Goal: Information Seeking & Learning: Learn about a topic

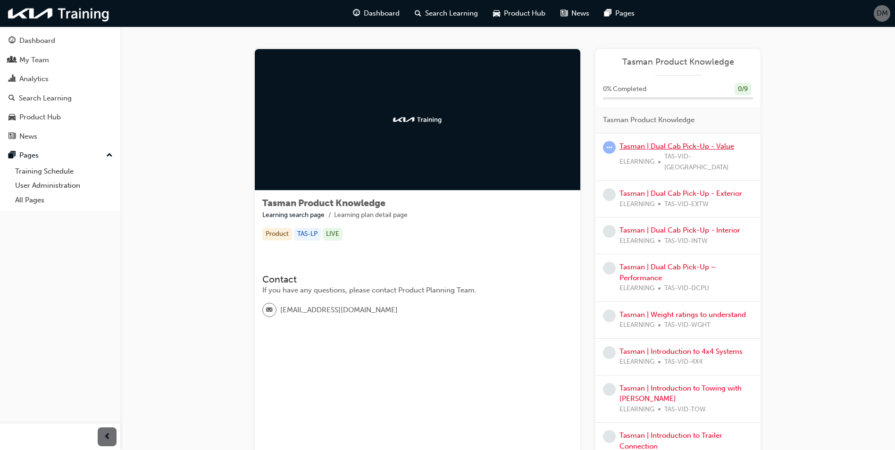
click at [689, 144] on link "Tasman | Dual Cab Pick-Up - Value" at bounding box center [677, 146] width 115 height 8
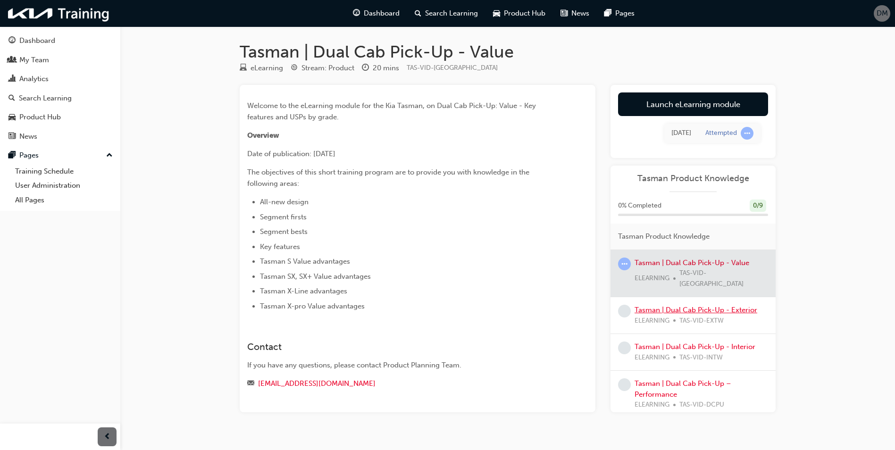
click at [696, 306] on link "Tasman | Dual Cab Pick-Up - Exterior" at bounding box center [696, 310] width 123 height 8
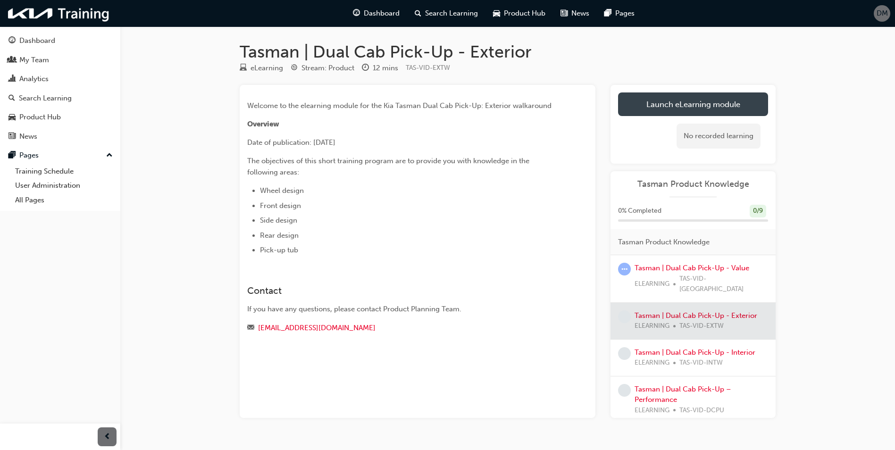
click at [703, 101] on link "Launch eLearning module" at bounding box center [693, 104] width 150 height 24
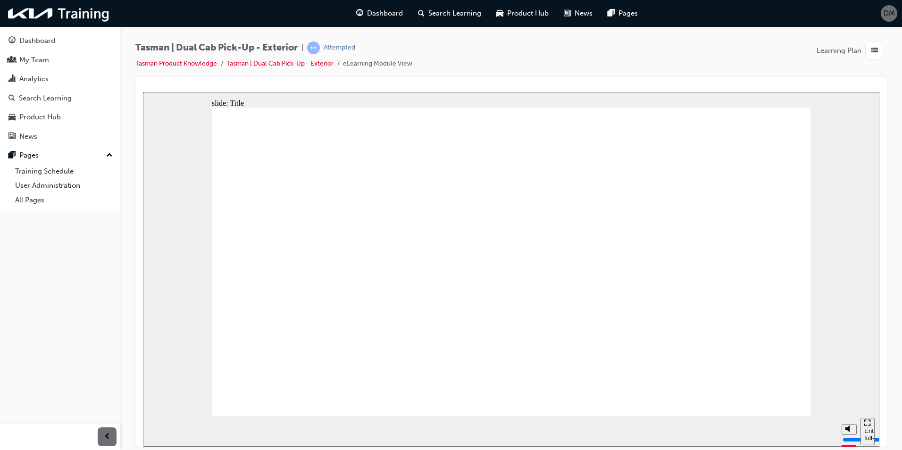
drag, startPoint x: 784, startPoint y: 402, endPoint x: 793, endPoint y: 397, distance: 10.1
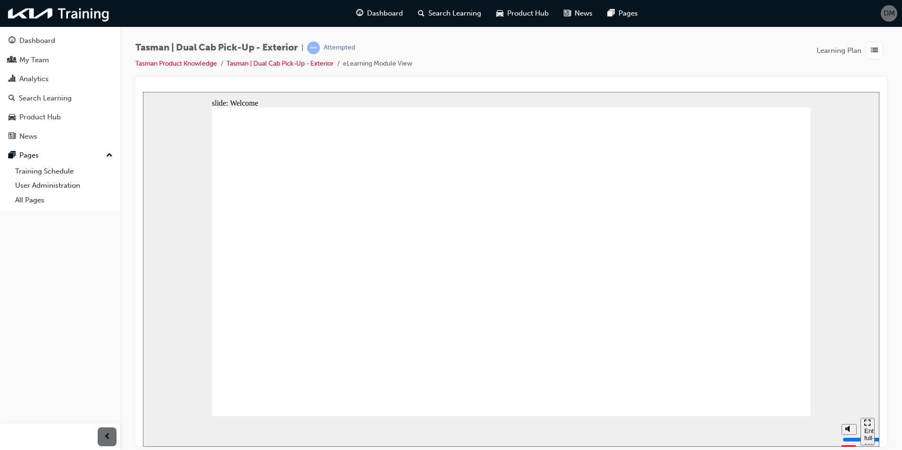
type input "5000"
type input "7"
type input "5000"
type input "6"
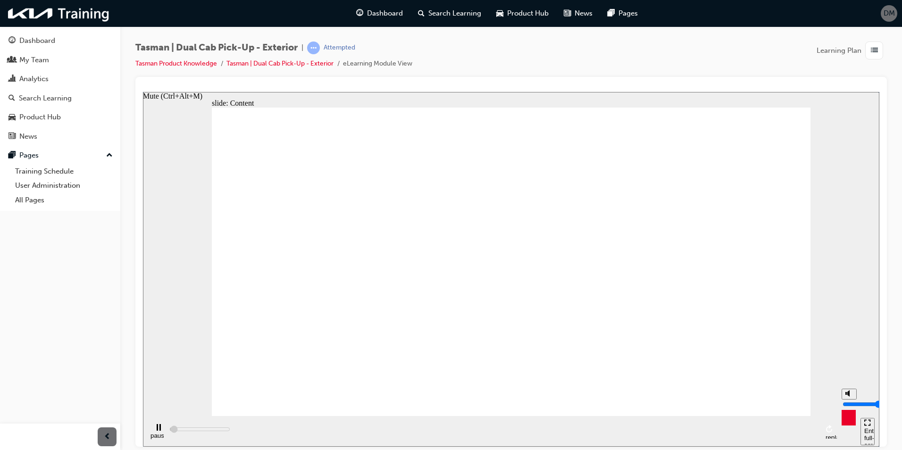
type input "5300"
type input "5"
type input "5500"
drag, startPoint x: 850, startPoint y: 395, endPoint x: 849, endPoint y: 402, distance: 6.2
type input "5"
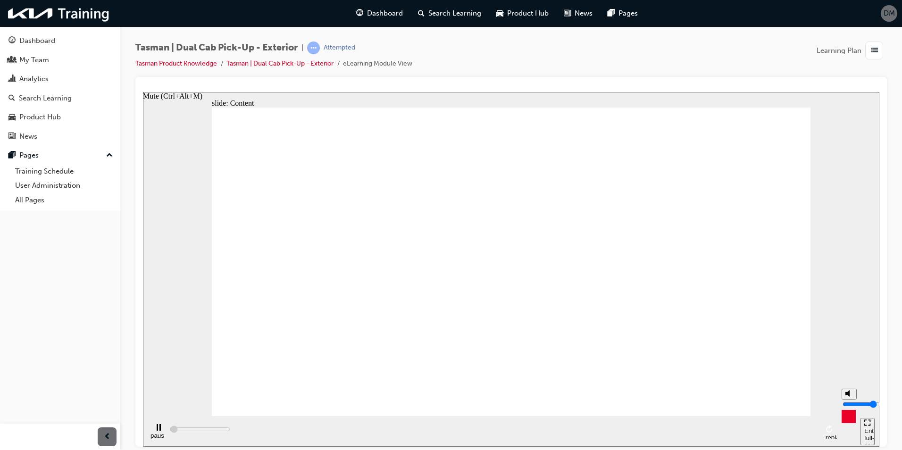
click at [849, 402] on input "volume" at bounding box center [873, 404] width 61 height 8
click at [848, 403] on input "volume" at bounding box center [873, 404] width 61 height 8
type input "14600"
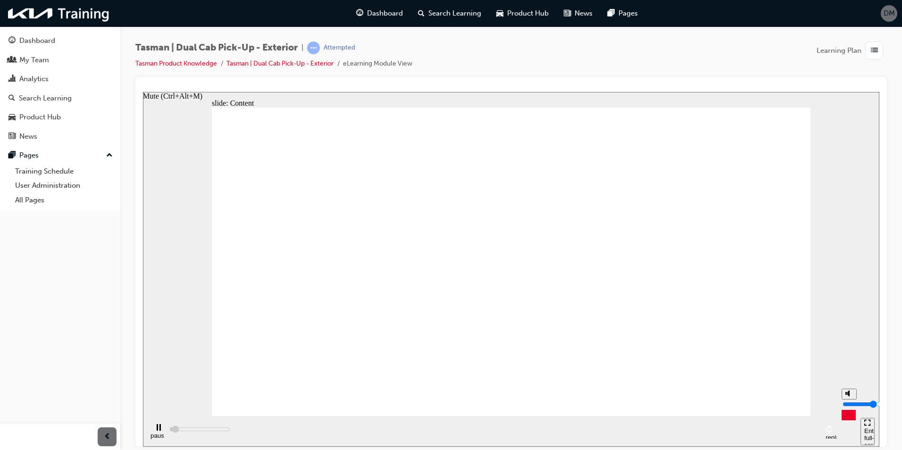
type input "4"
type input "15300"
type input "3"
type input "16900"
type input "3"
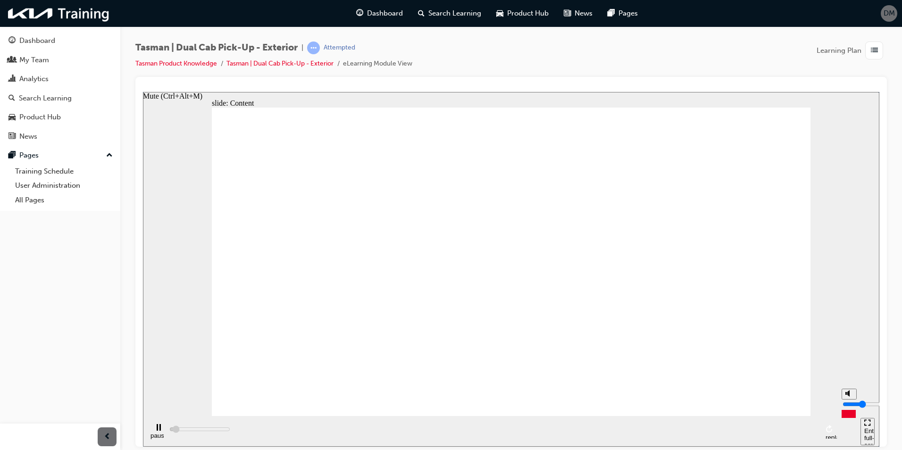
click at [848, 407] on input "volume" at bounding box center [873, 404] width 61 height 8
type input "91900"
type input "4"
type input "94000"
type input "4"
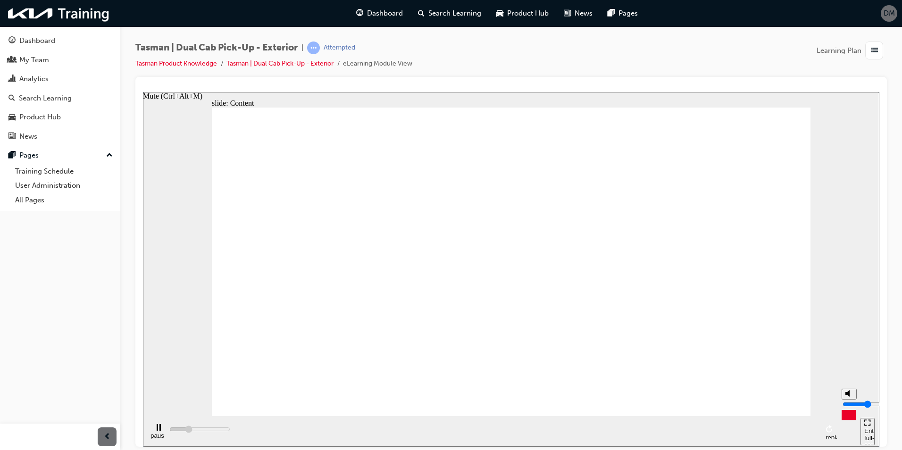
click at [850, 405] on input "volume" at bounding box center [873, 404] width 61 height 8
click at [395, 430] on div "pause replay" at bounding box center [492, 431] width 689 height 31
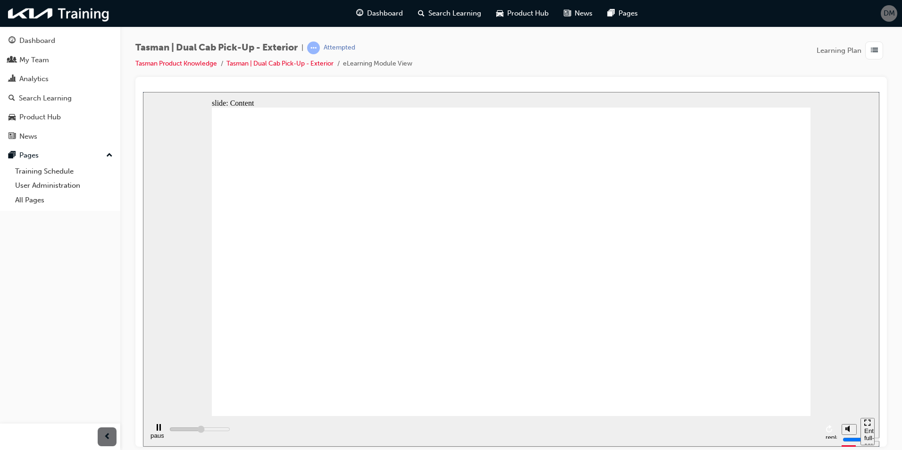
type input "241500"
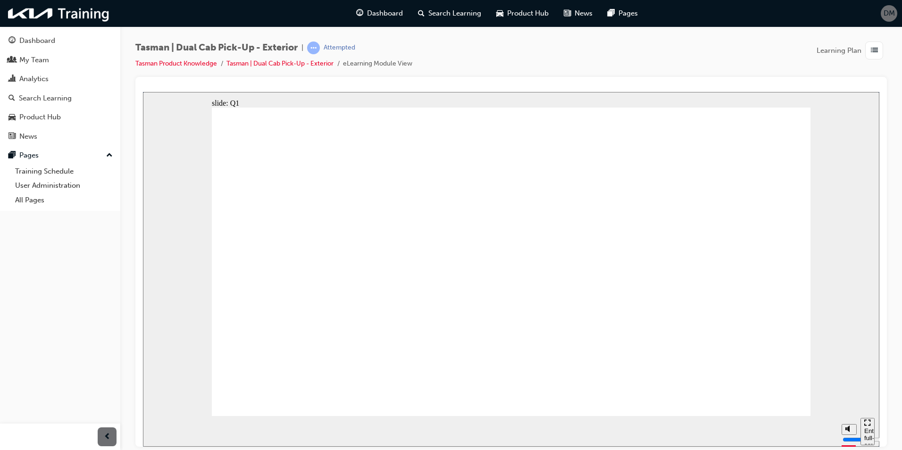
radio input "true"
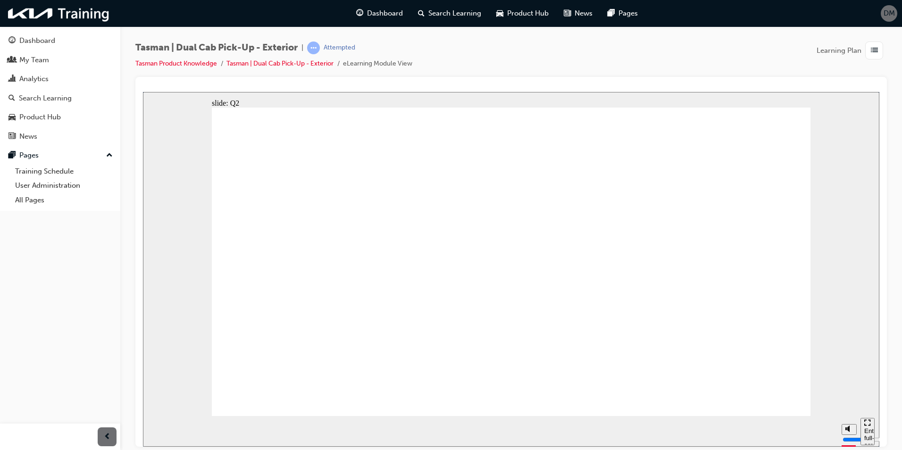
radio input "true"
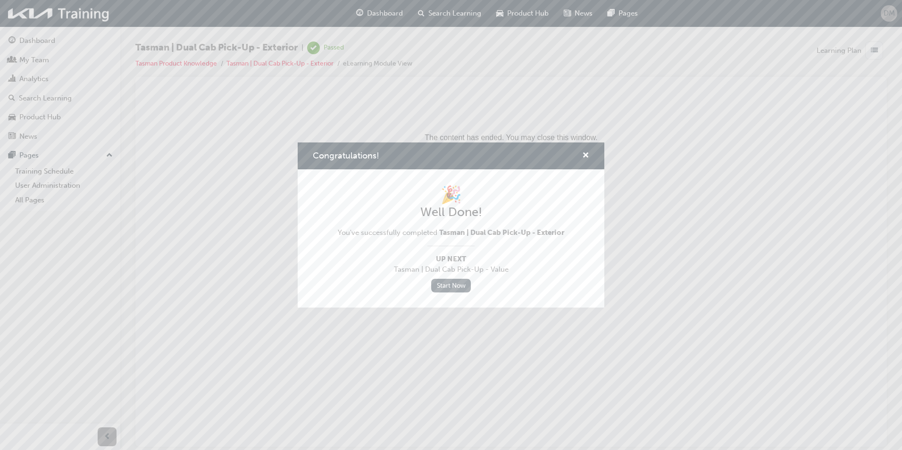
click at [447, 286] on link "Start Now" at bounding box center [451, 286] width 40 height 14
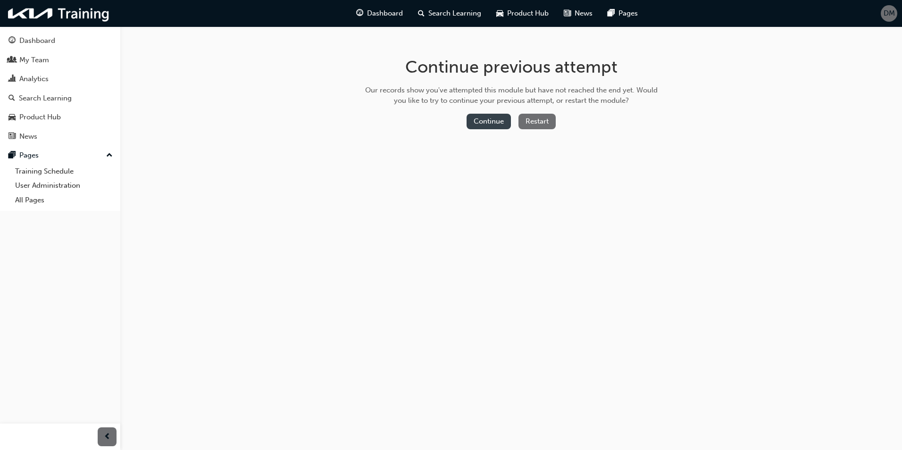
click at [497, 122] on button "Continue" at bounding box center [489, 122] width 44 height 16
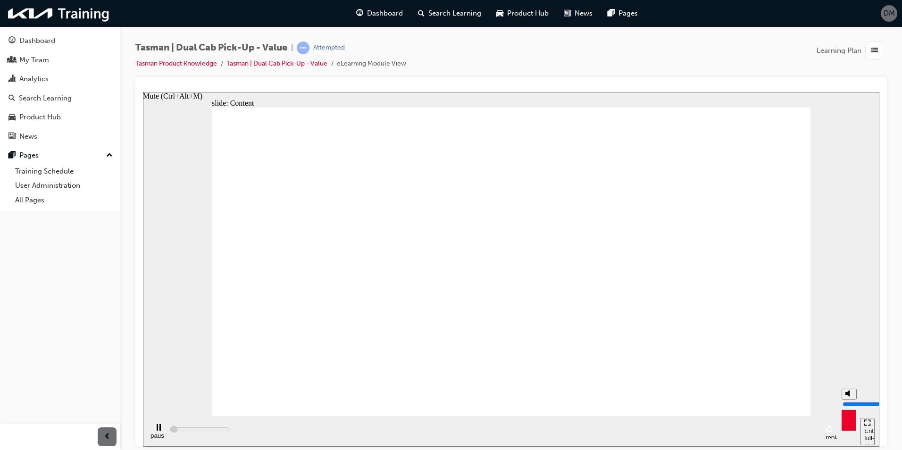
type input "12900"
type input "7"
type input "13100"
type input "6"
type input "13300"
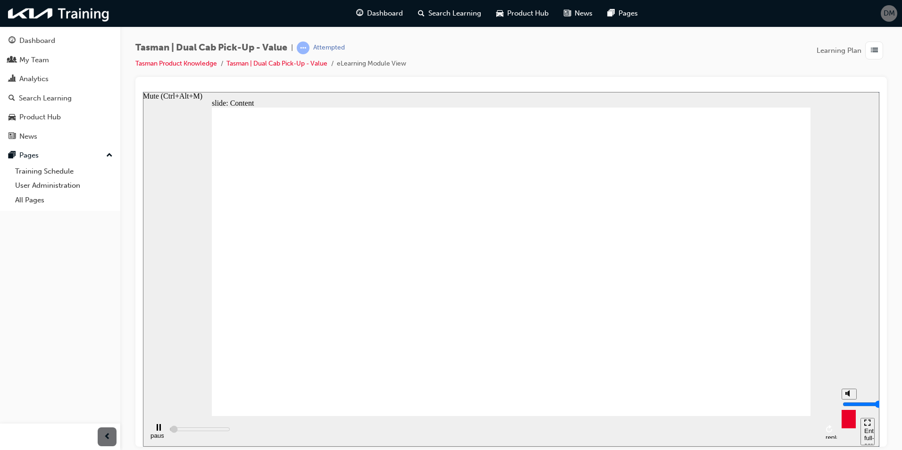
type input "5"
type input "15800"
drag, startPoint x: 849, startPoint y: 394, endPoint x: 849, endPoint y: 402, distance: 8.0
type input "5"
click at [849, 402] on input "volume" at bounding box center [873, 404] width 61 height 8
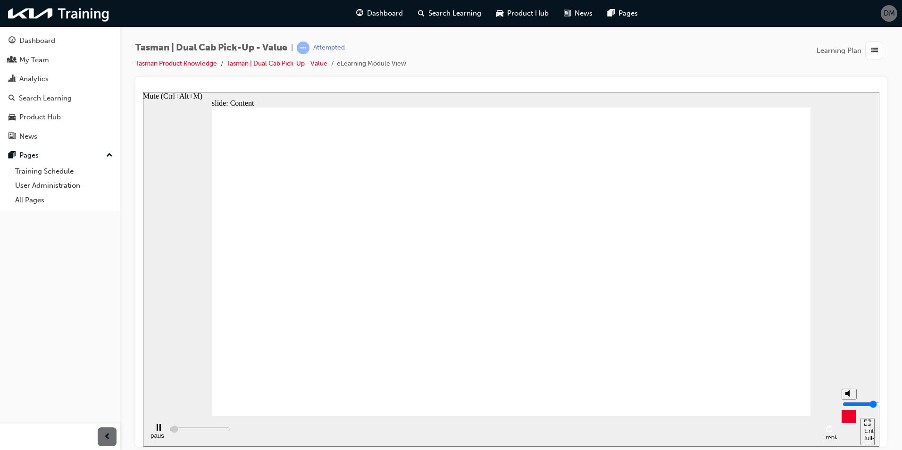
type input "24700"
type input "4"
type input "24800"
type input "3"
type input "25500"
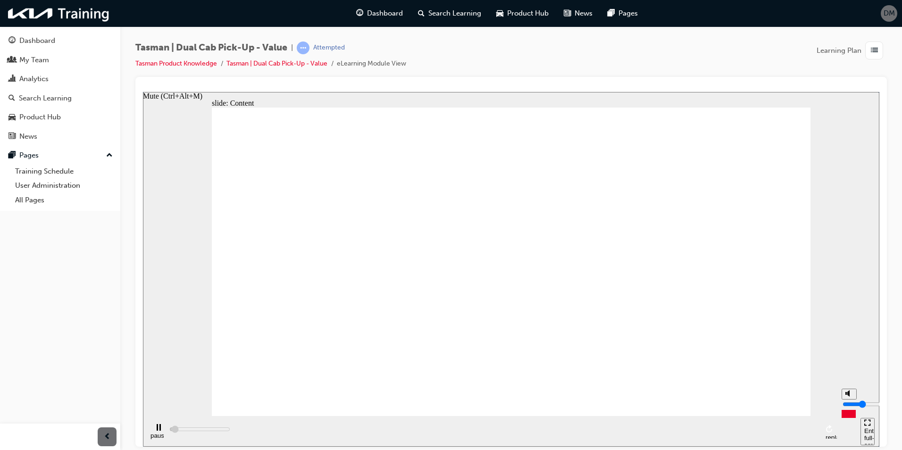
type input "2"
type input "25700"
type input "2"
click at [848, 408] on input "volume" at bounding box center [873, 404] width 61 height 8
click at [807, 429] on div "pause replay" at bounding box center [492, 431] width 689 height 31
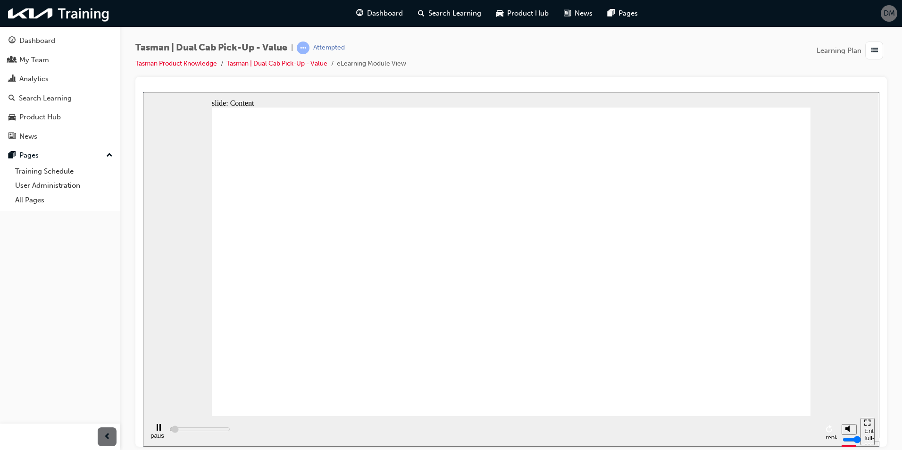
click at [807, 429] on div "pause replay" at bounding box center [492, 431] width 689 height 31
click at [191, 62] on link "Tasman Product Knowledge" at bounding box center [176, 63] width 82 height 8
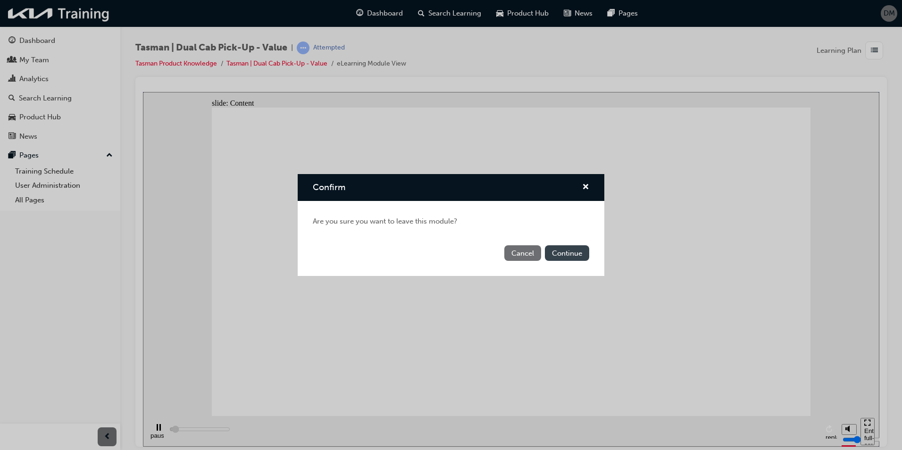
type input "36800"
click at [567, 256] on button "Continue" at bounding box center [567, 253] width 44 height 16
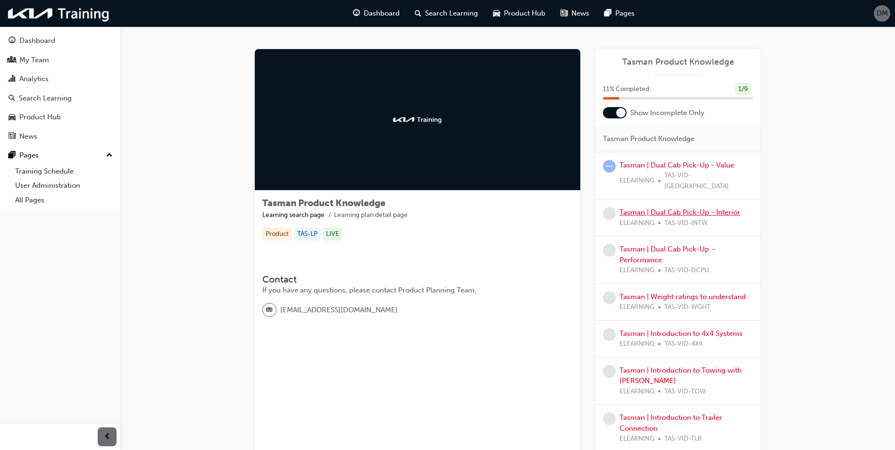
click at [675, 208] on link "Tasman | Dual Cab Pick-Up - Interior" at bounding box center [680, 212] width 121 height 8
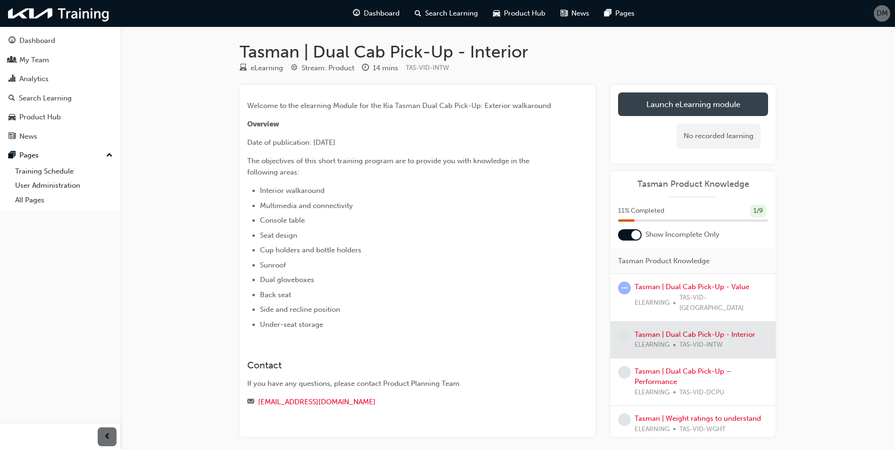
click at [698, 101] on link "Launch eLearning module" at bounding box center [693, 104] width 150 height 24
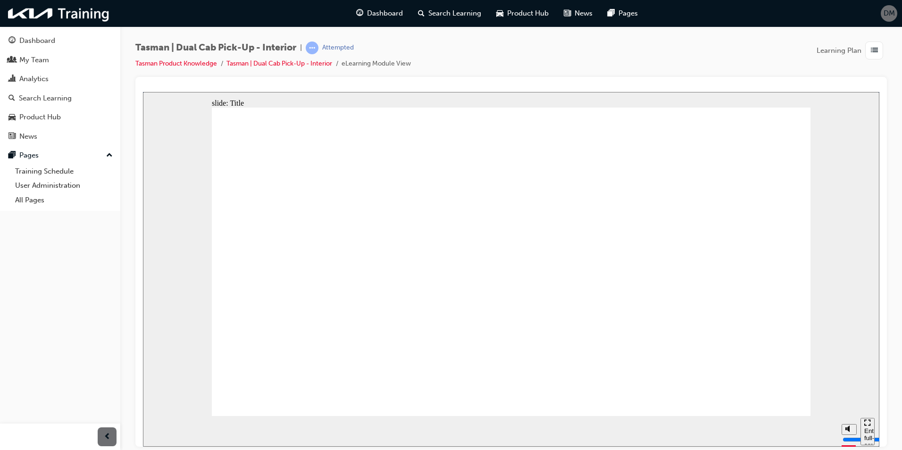
type input "2500"
type input "7"
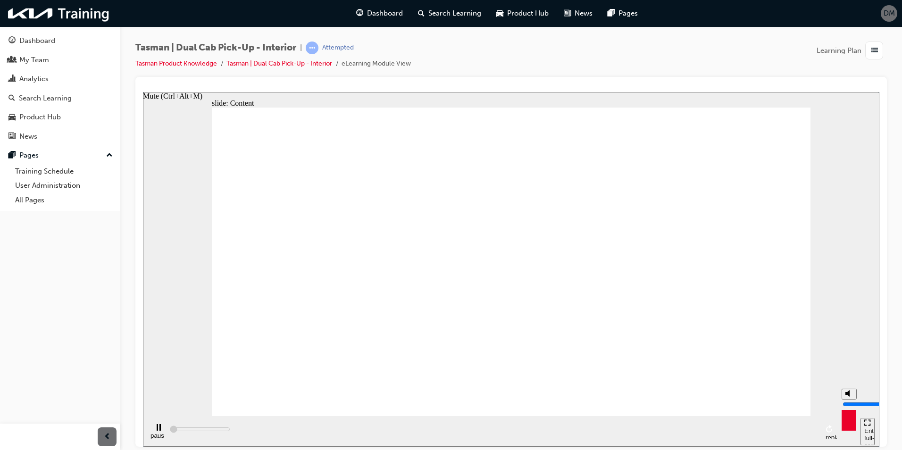
type input "2500"
type input "6"
type input "2500"
type input "5"
type input "2500"
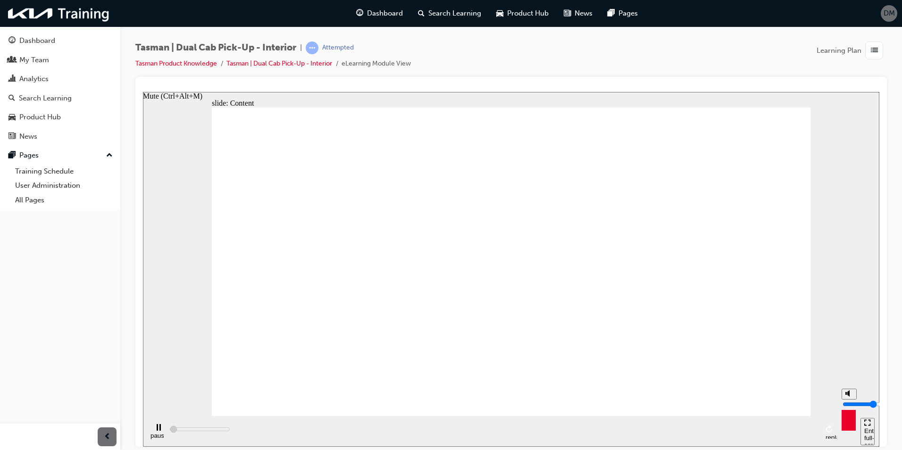
type input "4"
type input "2500"
type input "3"
type input "2600"
type input "2"
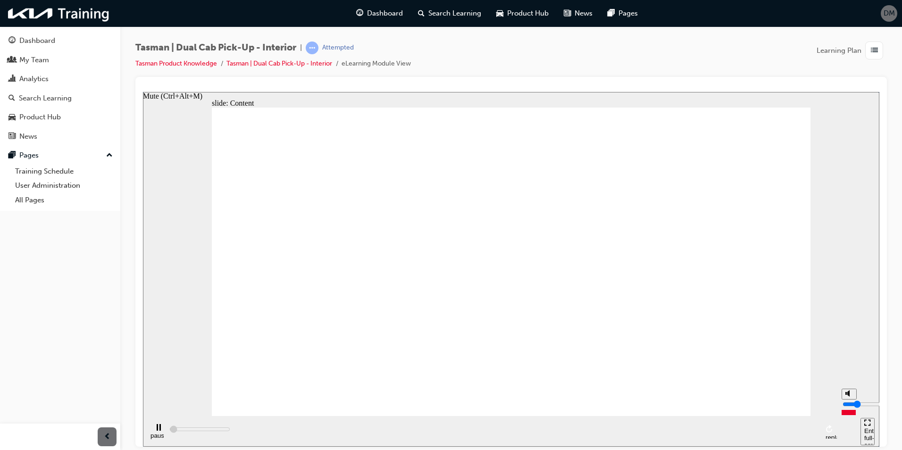
type input "3200"
drag, startPoint x: 849, startPoint y: 395, endPoint x: 849, endPoint y: 410, distance: 14.6
type input "2"
click at [849, 408] on input "volume" at bounding box center [873, 404] width 61 height 8
type input "16800"
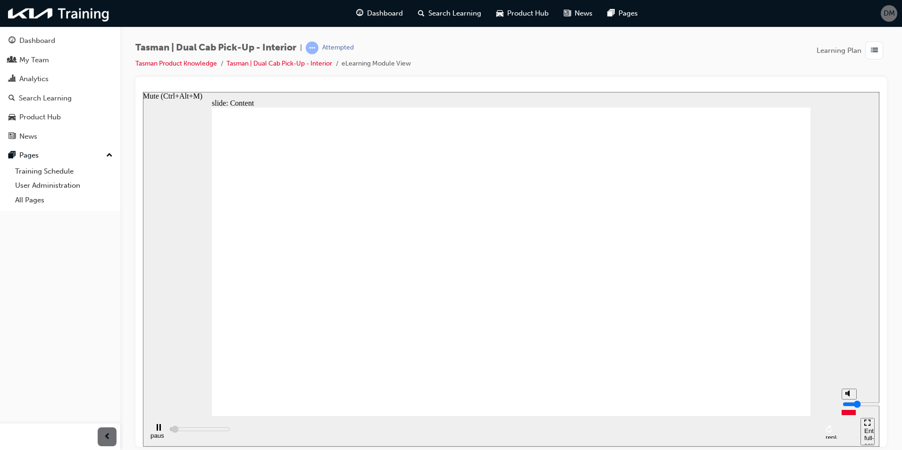
type input "1"
type input "17200"
type input "1"
click at [848, 408] on input "volume" at bounding box center [873, 404] width 61 height 8
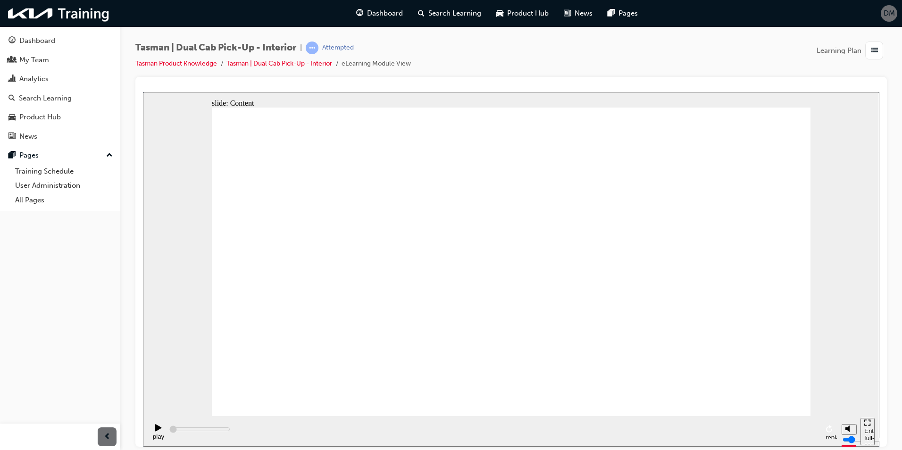
type input "2700"
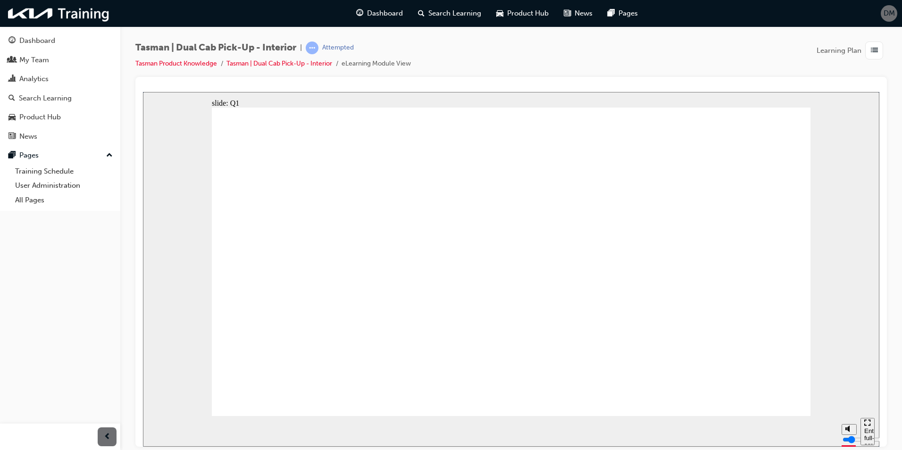
radio input "true"
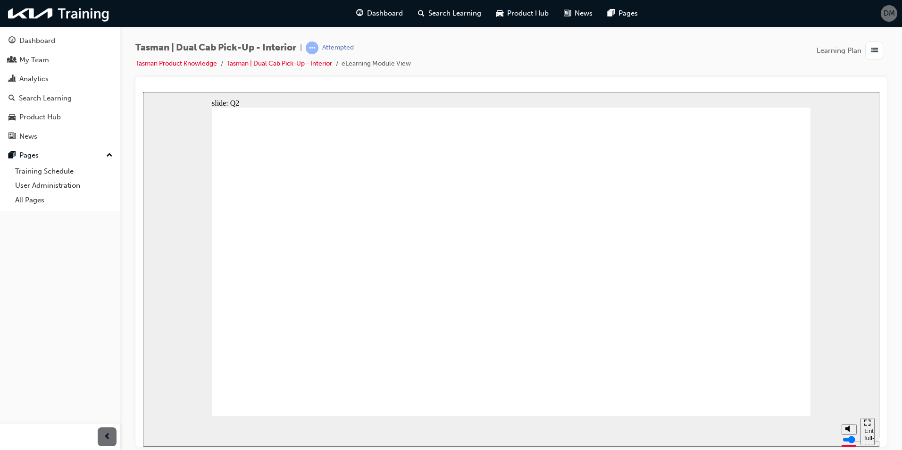
radio input "true"
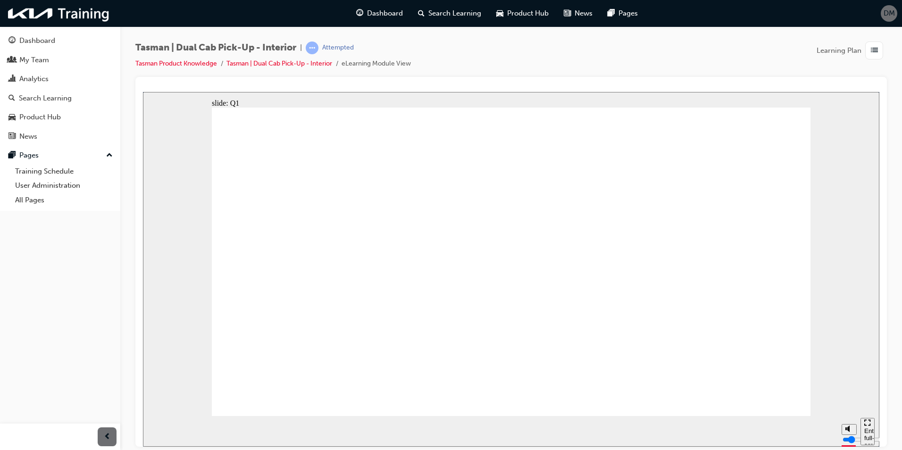
radio input "true"
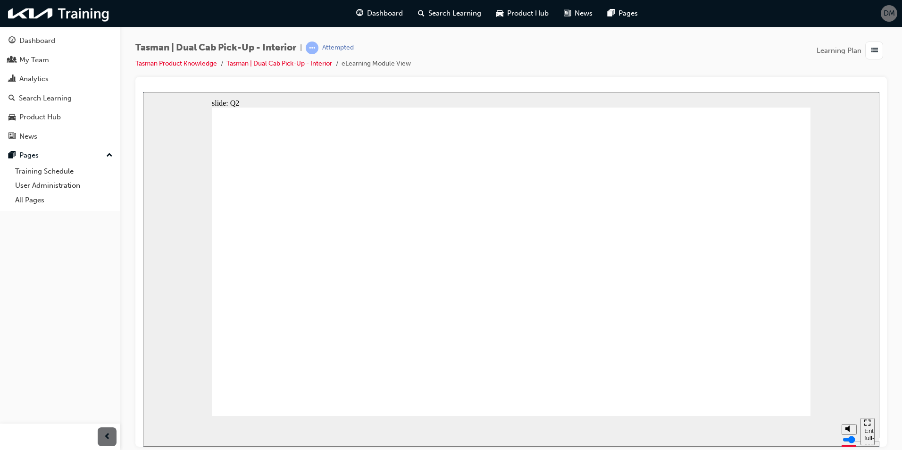
radio input "true"
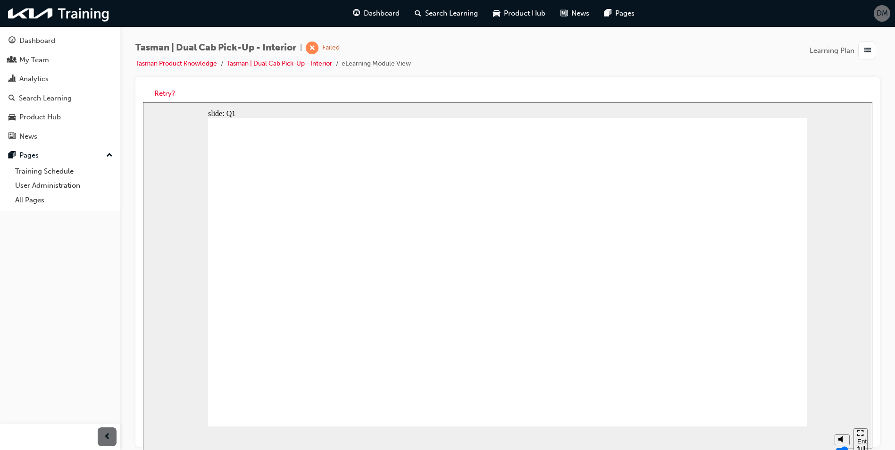
radio input "true"
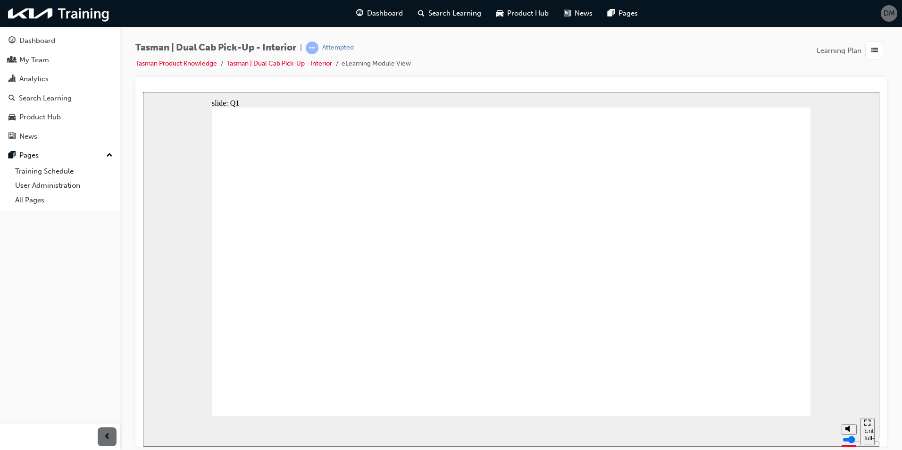
radio input "true"
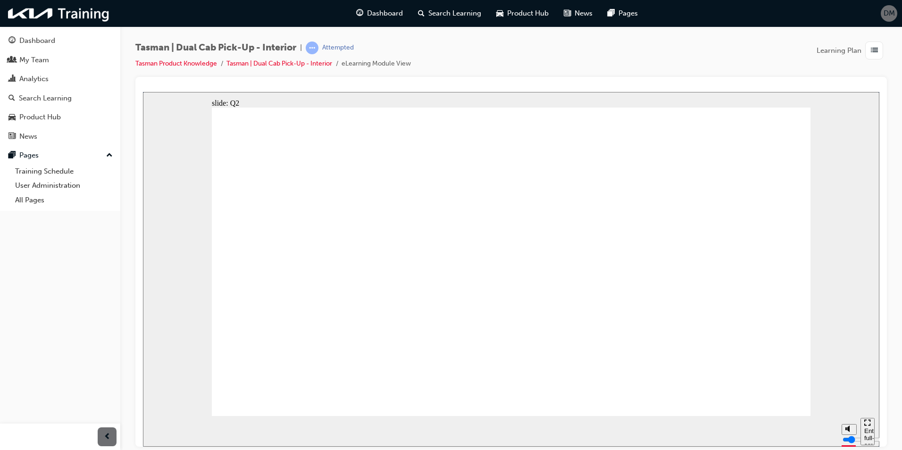
radio input "true"
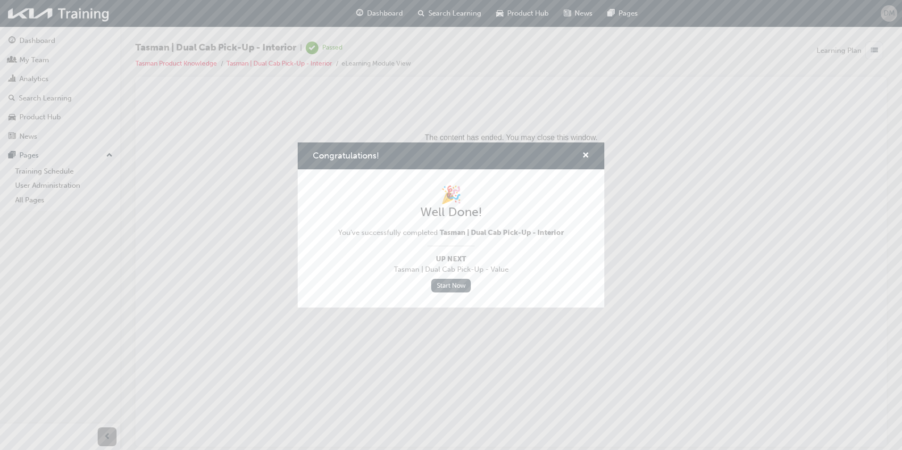
click at [453, 286] on link "Start Now" at bounding box center [451, 286] width 40 height 14
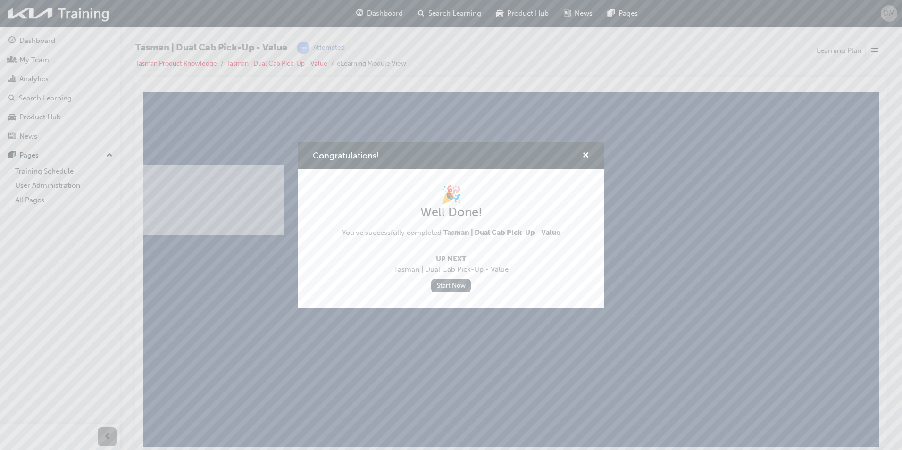
click at [452, 283] on link "Start Now" at bounding box center [451, 286] width 40 height 14
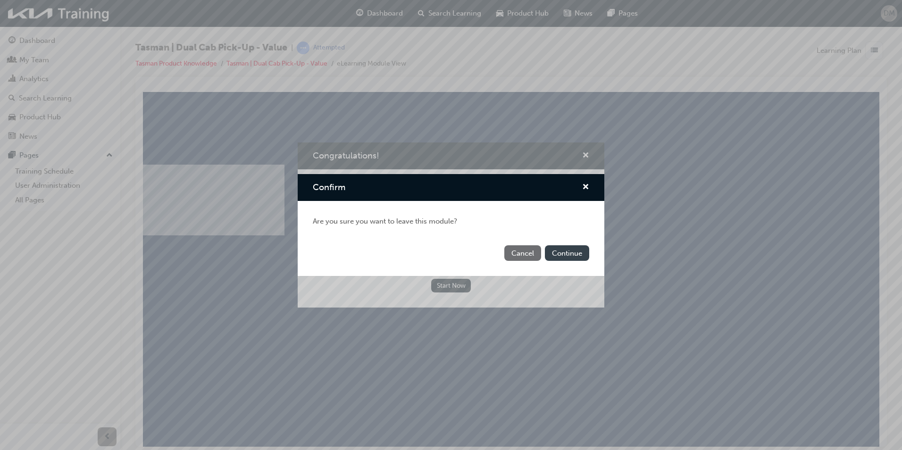
click at [567, 255] on button "Continue" at bounding box center [567, 253] width 44 height 16
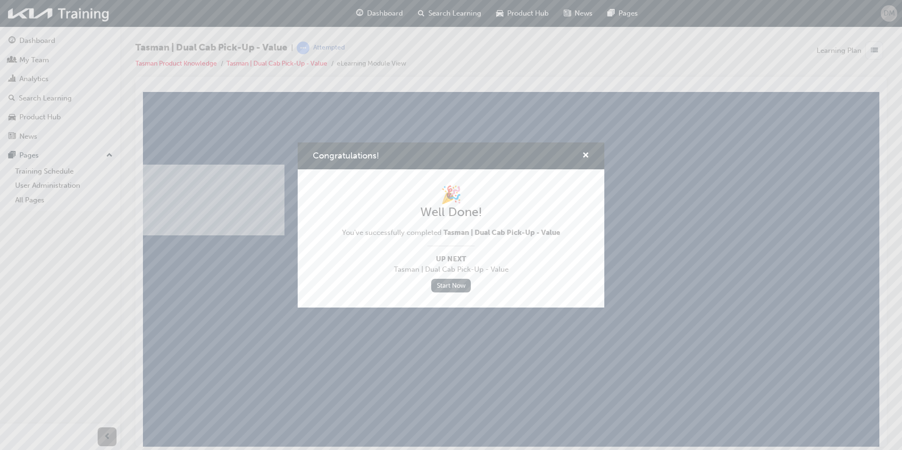
click at [454, 286] on link "Start Now" at bounding box center [451, 286] width 40 height 14
click at [586, 153] on span "cross-icon" at bounding box center [585, 156] width 7 height 8
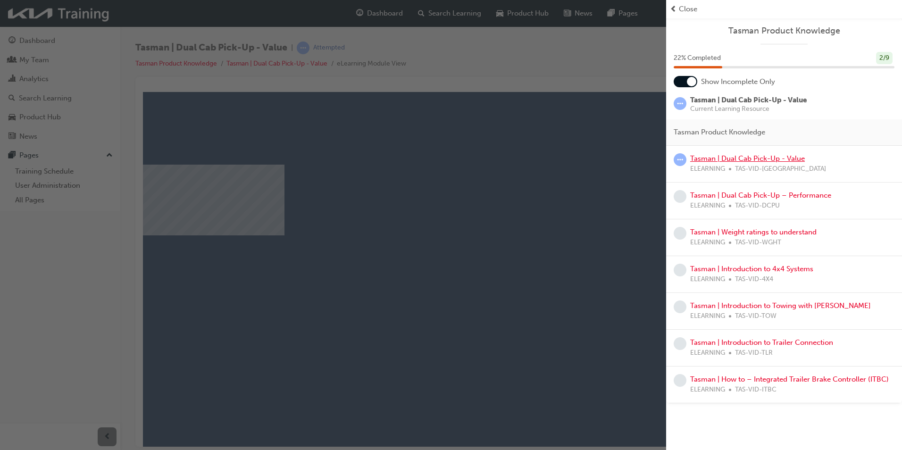
click at [756, 160] on link "Tasman | Dual Cab Pick-Up - Value" at bounding box center [747, 158] width 115 height 8
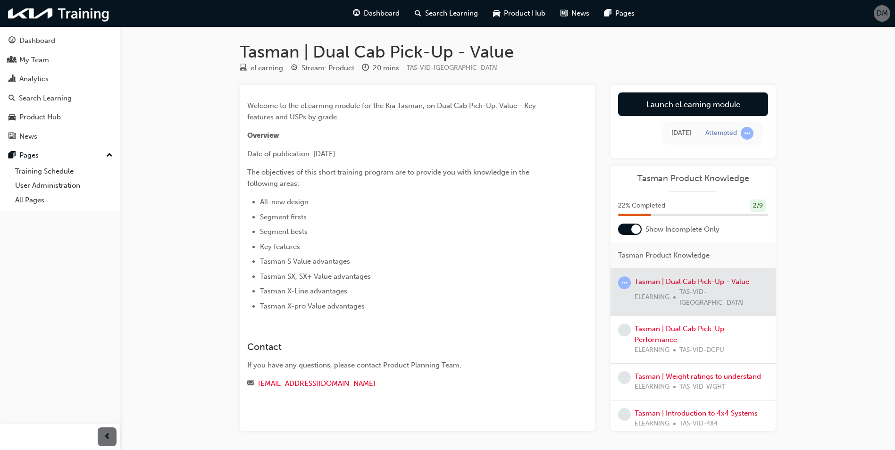
click at [669, 282] on div at bounding box center [693, 292] width 165 height 47
click at [685, 280] on div at bounding box center [693, 292] width 165 height 47
click at [652, 279] on div at bounding box center [693, 292] width 165 height 47
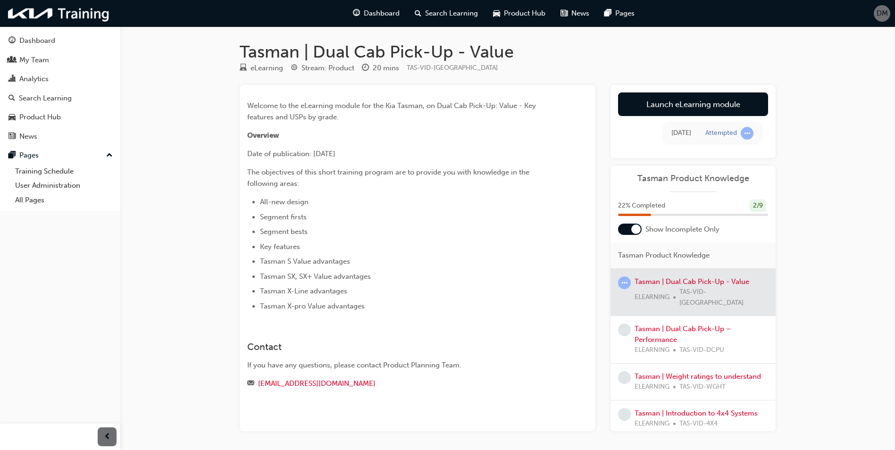
click at [653, 291] on div at bounding box center [693, 292] width 165 height 47
click at [674, 103] on link "Launch eLearning module" at bounding box center [693, 104] width 150 height 24
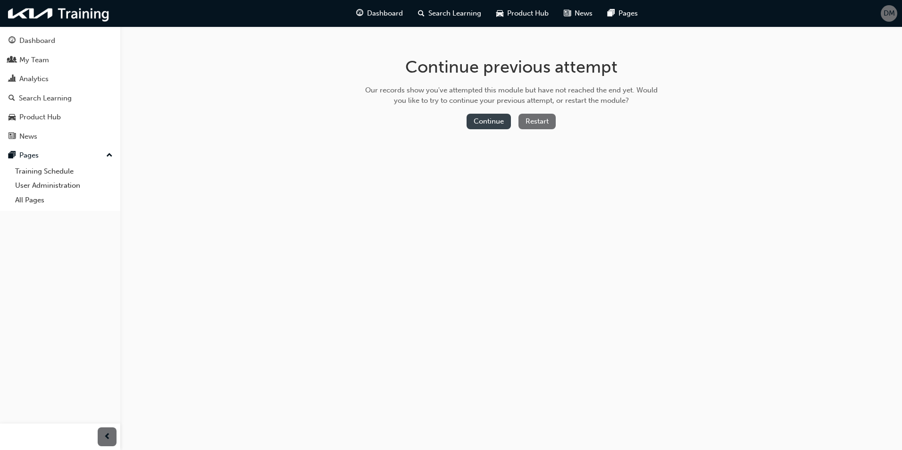
click at [495, 121] on button "Continue" at bounding box center [489, 122] width 44 height 16
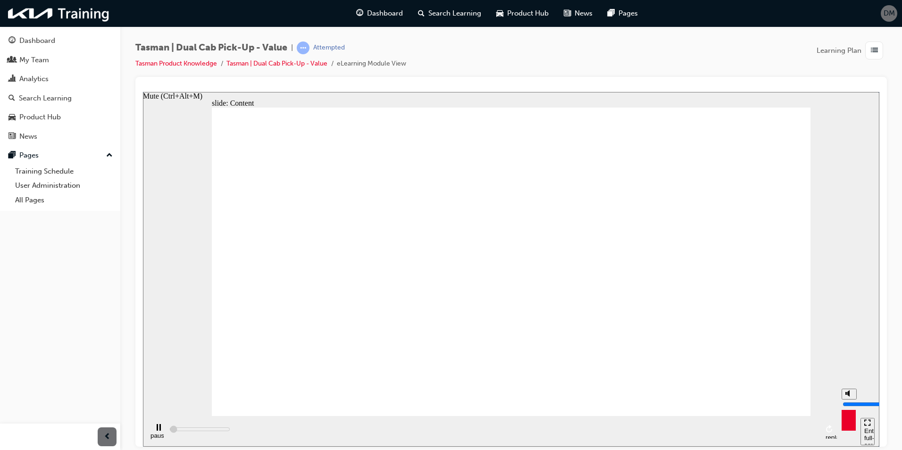
type input "3700"
type input "7"
type input "3800"
type input "6"
type input "3800"
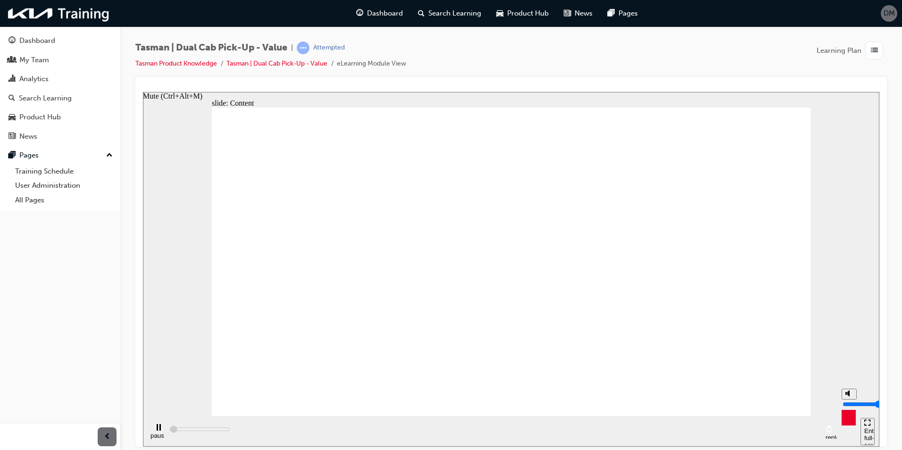
type input "4"
type input "3800"
type input "3"
type input "3800"
type input "2"
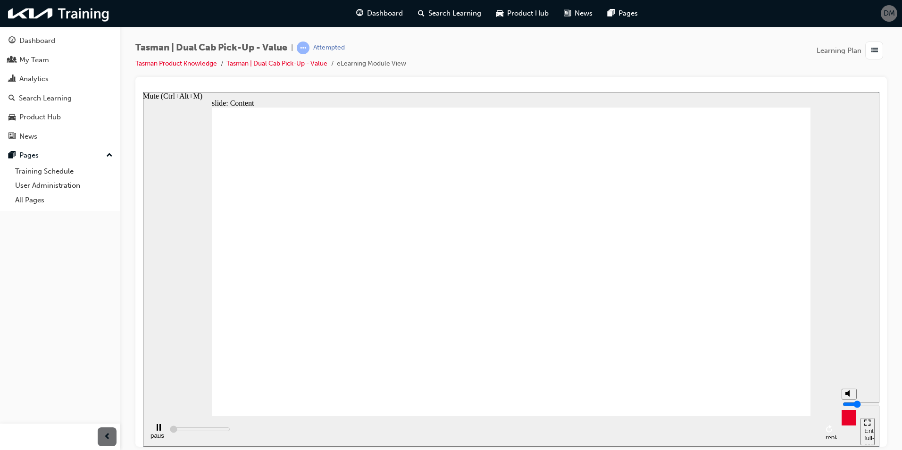
type input "3900"
type input "1"
type input "3900"
type input "0"
type input "4900"
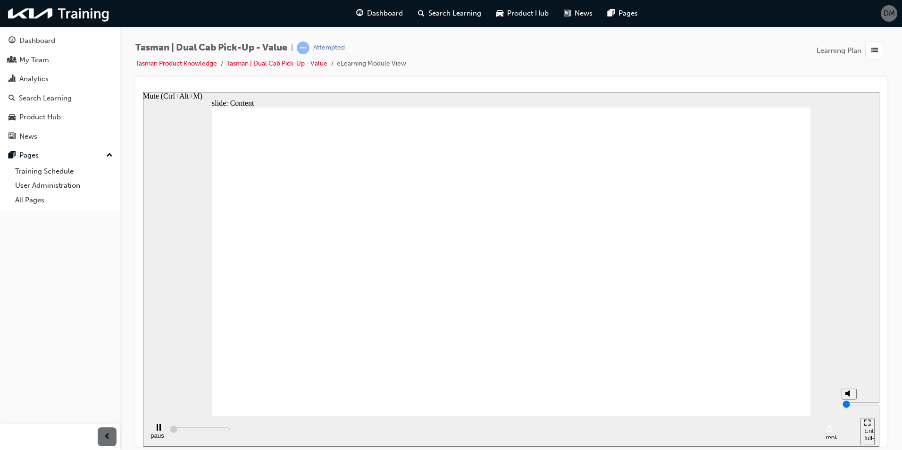
type input "1"
type input "5300"
drag, startPoint x: 848, startPoint y: 394, endPoint x: 847, endPoint y: 411, distance: 17.5
type input "1"
click at [847, 408] on input "volume" at bounding box center [873, 404] width 61 height 8
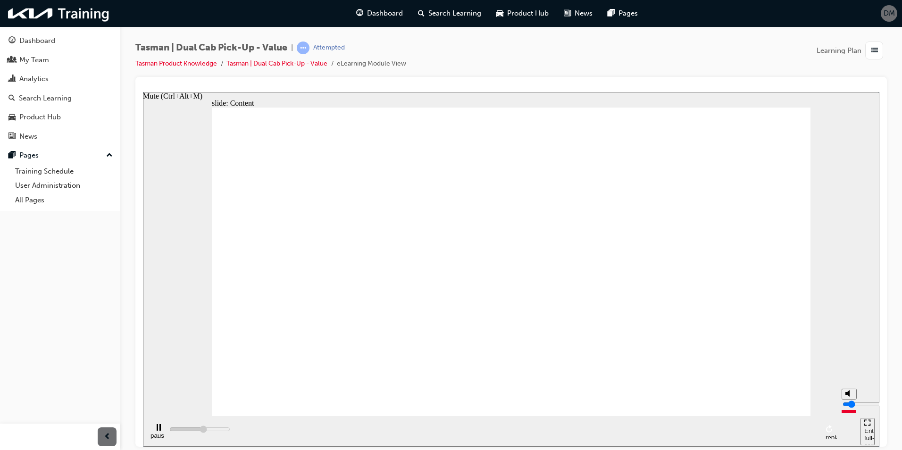
type input "455900"
type input "0"
type input "456000"
type input "1"
type input "456200"
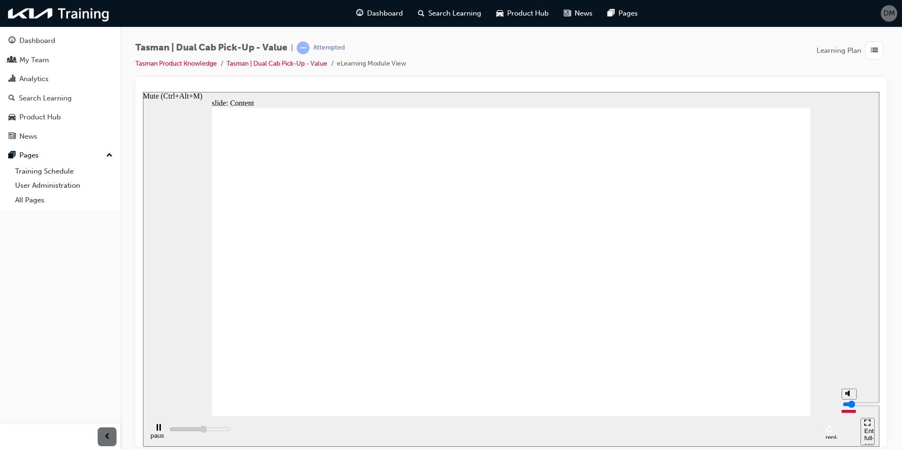
type input "2"
type input "456400"
type input "3"
type input "457500"
drag, startPoint x: 848, startPoint y: 413, endPoint x: 849, endPoint y: 406, distance: 7.3
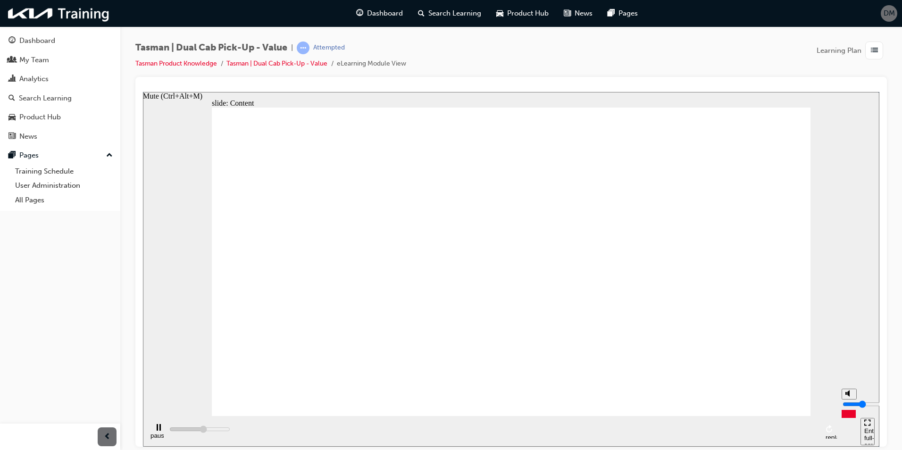
type input "3"
click at [849, 406] on input "volume" at bounding box center [873, 404] width 61 height 8
type input "464400"
type input "4"
type input "464500"
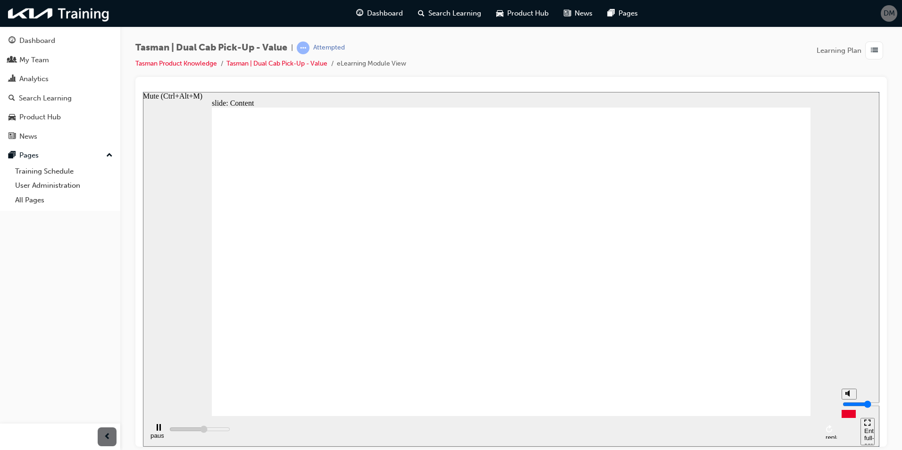
type input "5"
type input "465700"
type input "4"
type input "466700"
type input "3"
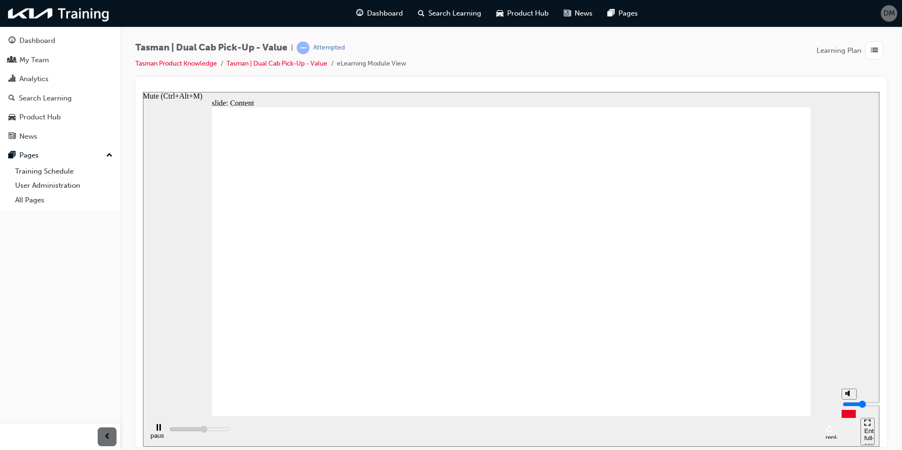
click at [848, 408] on input "volume" at bounding box center [873, 404] width 61 height 8
type input "808300"
